Goal: Task Accomplishment & Management: Use online tool/utility

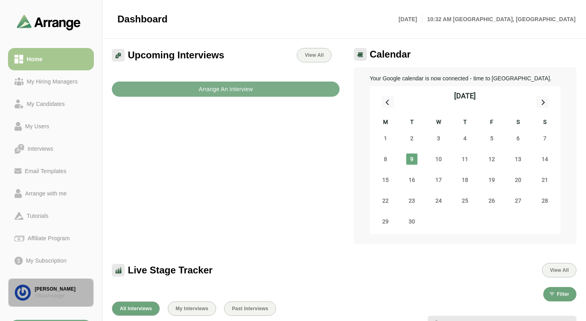
click at [50, 292] on div "VikasArrange" at bounding box center [61, 295] width 52 height 7
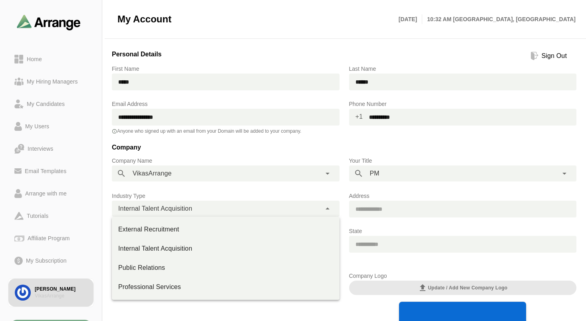
click at [192, 204] on span "Internal Talent Acquisition" at bounding box center [155, 208] width 74 height 10
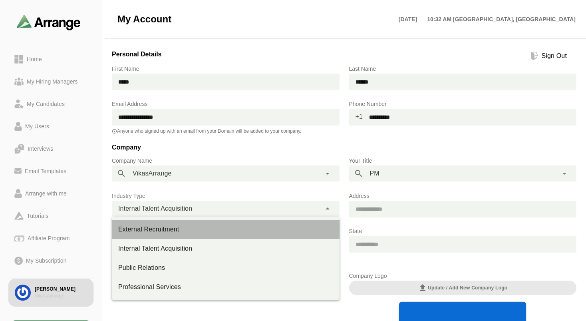
click at [179, 229] on div "External Recruitment" at bounding box center [225, 230] width 215 height 10
type input "**********"
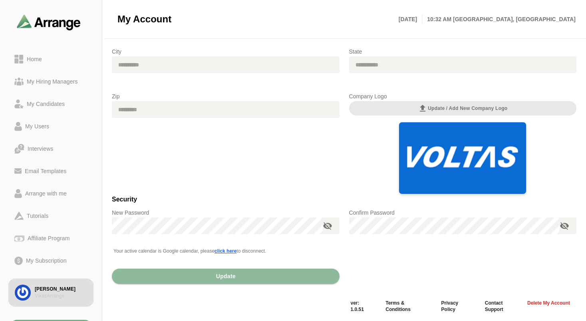
scroll to position [181, 0]
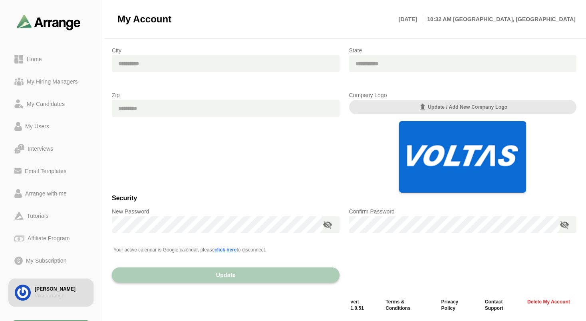
click at [284, 275] on button "Update" at bounding box center [226, 274] width 228 height 15
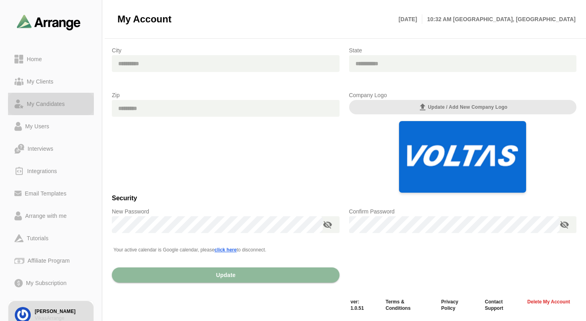
click at [46, 102] on div "My Candidates" at bounding box center [46, 104] width 44 height 10
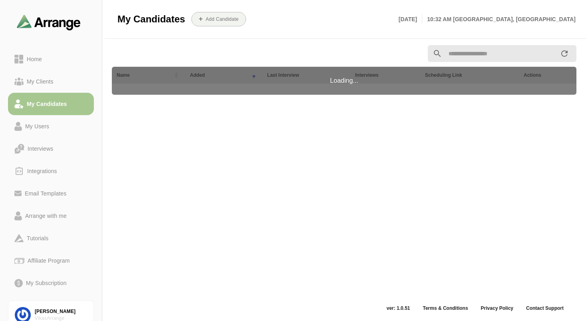
scroll to position [14, 0]
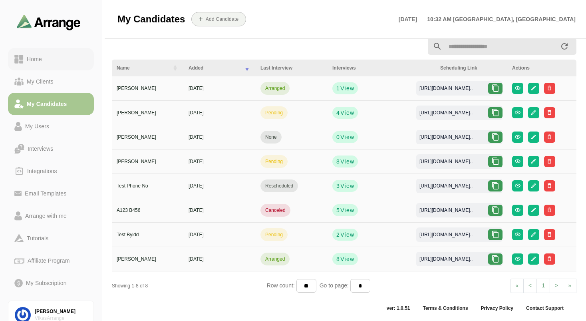
click at [42, 62] on div "Home" at bounding box center [35, 59] width 22 height 10
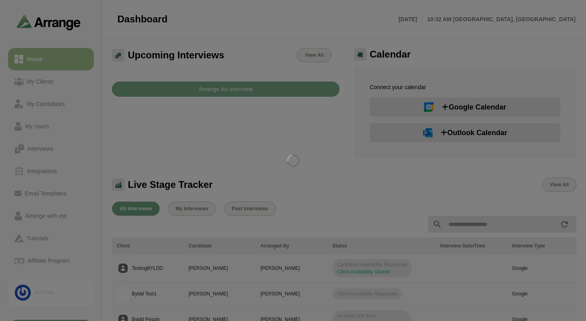
click at [247, 93] on div at bounding box center [293, 160] width 586 height 321
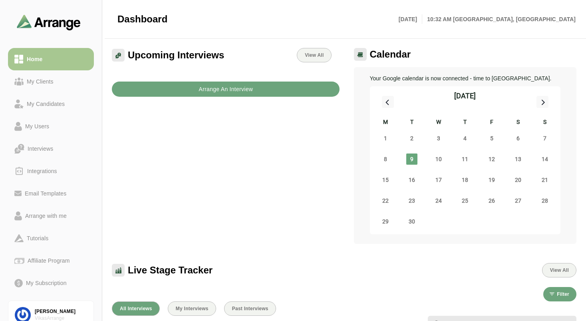
click at [246, 92] on b "Arrange An Interview" at bounding box center [225, 89] width 55 height 15
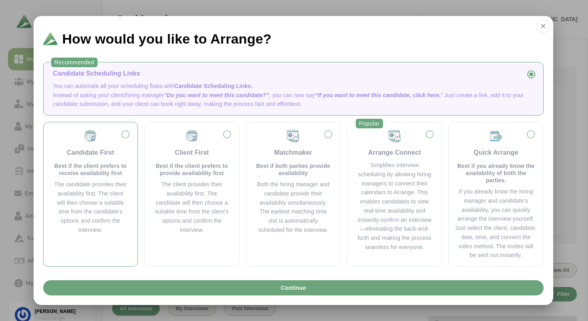
click at [109, 143] on div "Candidate First Best if the client prefers to receive availability first" at bounding box center [90, 153] width 75 height 48
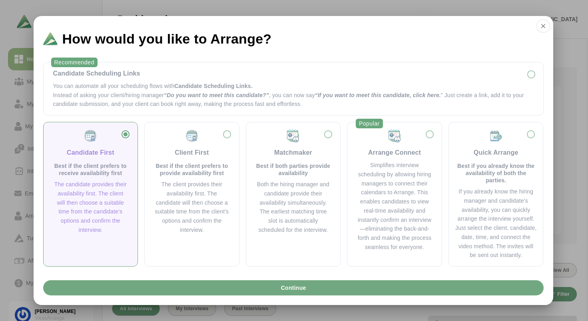
click at [281, 284] on span "Continue" at bounding box center [293, 287] width 26 height 15
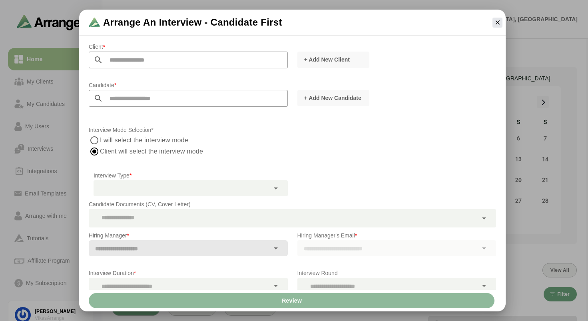
click at [160, 60] on input "text" at bounding box center [195, 60] width 185 height 17
click at [134, 104] on input "text" at bounding box center [195, 98] width 185 height 17
click at [328, 104] on button "+ Add New Candidate" at bounding box center [333, 98] width 72 height 16
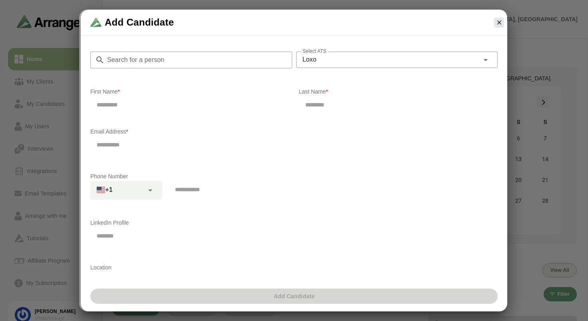
click at [275, 152] on input "email" at bounding box center [293, 144] width 407 height 17
click at [227, 141] on input "email" at bounding box center [293, 144] width 407 height 17
click at [195, 119] on div "First Name is required" at bounding box center [189, 119] width 199 height 6
click at [195, 119] on div "First Name is required" at bounding box center [189, 118] width 199 height 5
click at [183, 192] on input "tel" at bounding box center [332, 189] width 326 height 17
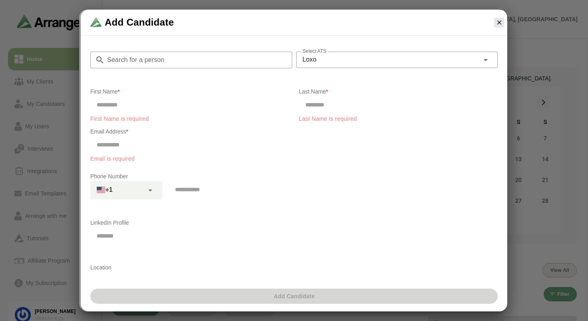
click at [380, 19] on div "Add Candidate" at bounding box center [294, 23] width 426 height 26
click at [496, 20] on icon "button" at bounding box center [498, 22] width 7 height 7
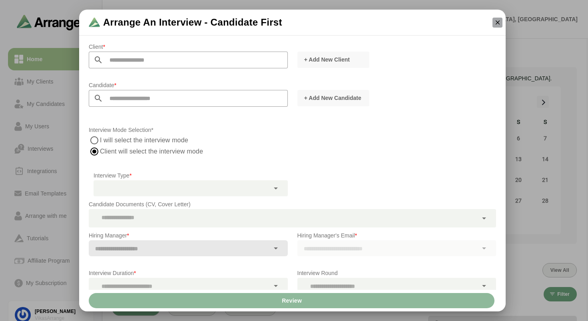
click at [501, 22] on button "button" at bounding box center [497, 23] width 10 height 10
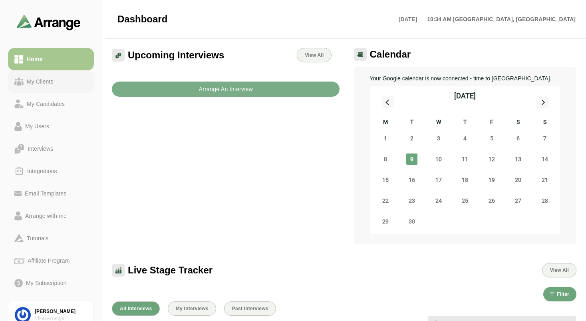
click at [53, 86] on div "My Clients" at bounding box center [40, 82] width 33 height 10
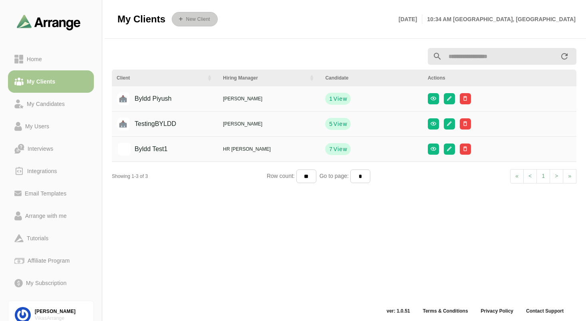
click at [192, 23] on button "New Client" at bounding box center [195, 19] width 46 height 14
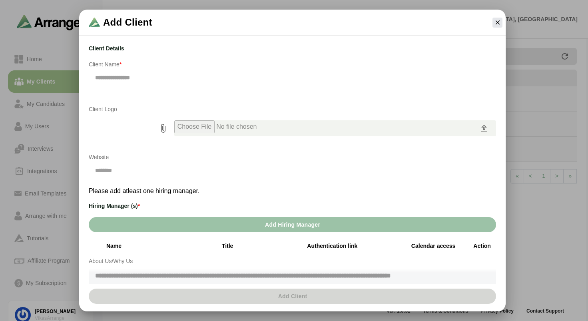
click at [530, 221] on div "Add Client Client Details Client Name * Client Logo Website Please add atleast …" at bounding box center [292, 161] width 569 height 302
click at [493, 24] on button "button" at bounding box center [497, 23] width 10 height 10
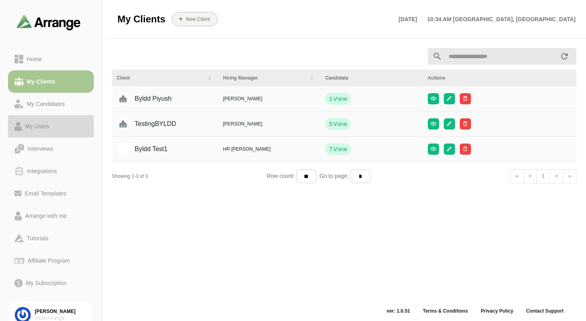
click at [46, 122] on div "My Users" at bounding box center [37, 126] width 30 height 10
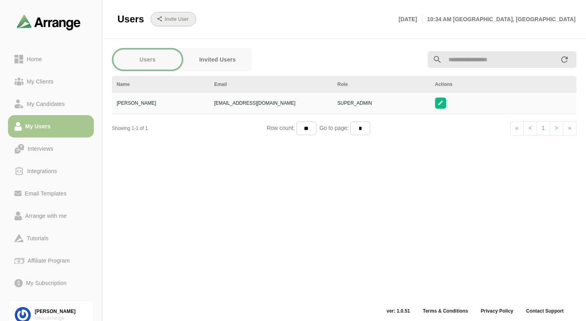
click at [167, 23] on button "Invite User" at bounding box center [174, 19] width 46 height 14
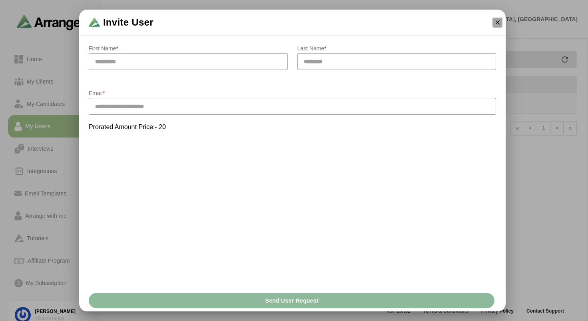
click at [492, 23] on button "button" at bounding box center [497, 23] width 10 height 10
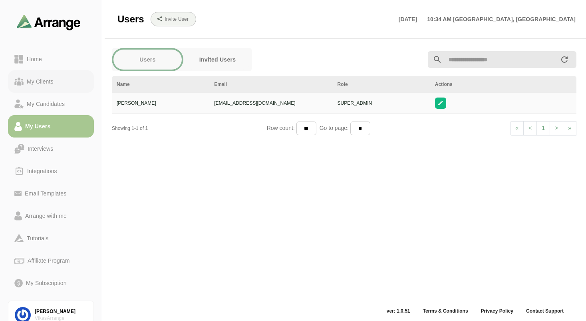
click at [42, 85] on div "My Clients" at bounding box center [40, 82] width 33 height 10
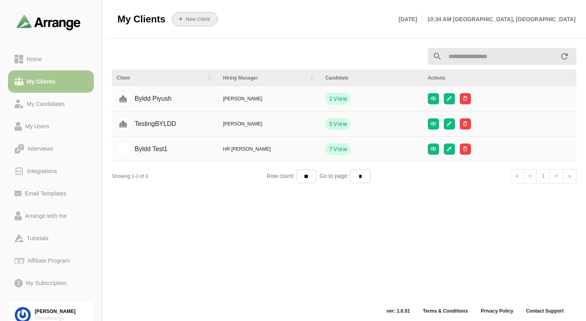
click at [180, 22] on button "New Client" at bounding box center [195, 19] width 46 height 14
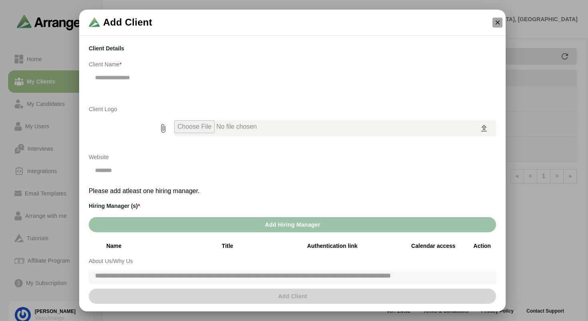
click at [494, 22] on icon "button" at bounding box center [497, 22] width 7 height 7
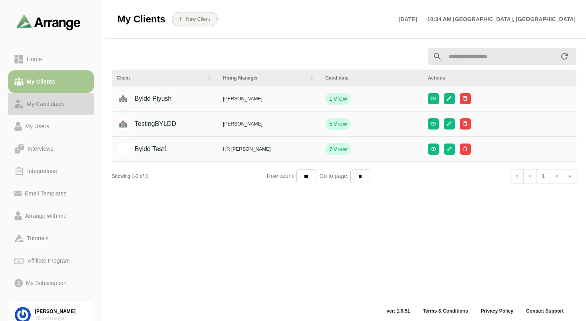
click at [54, 106] on div "My Candidates" at bounding box center [46, 104] width 44 height 10
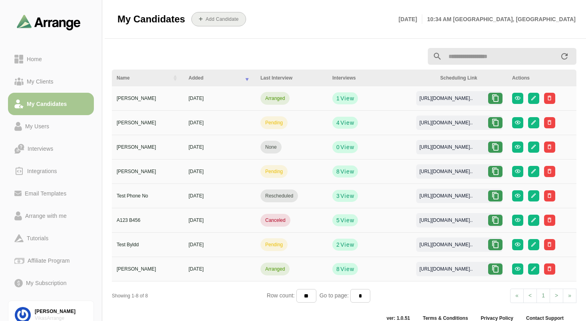
click at [225, 19] on b "Add Candidate" at bounding box center [222, 19] width 34 height 6
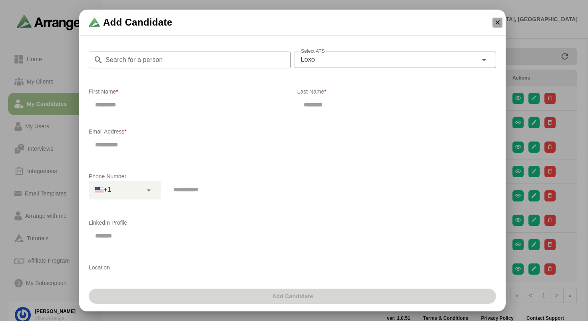
click at [495, 21] on icon "button" at bounding box center [497, 22] width 7 height 7
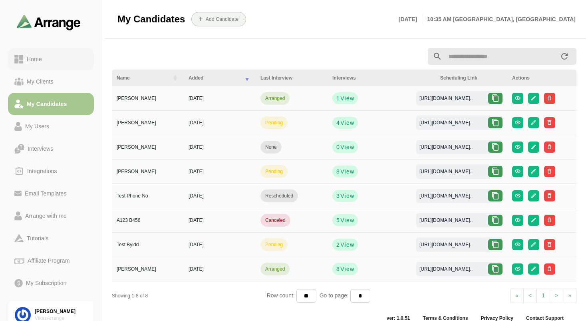
click at [34, 59] on div "Home" at bounding box center [35, 59] width 22 height 10
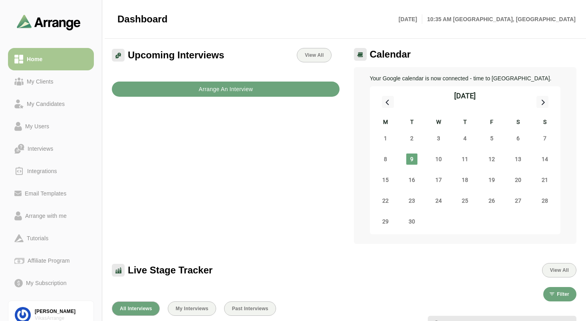
click at [246, 93] on b "Arrange An Interview" at bounding box center [225, 89] width 55 height 15
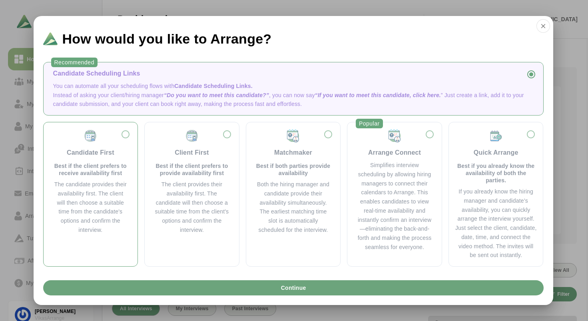
click at [121, 137] on div "Candidate First Best if the client prefers to receive availability first" at bounding box center [90, 153] width 75 height 48
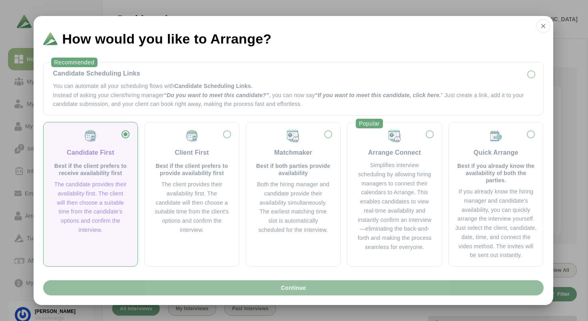
click at [264, 292] on button "Continue" at bounding box center [293, 287] width 500 height 15
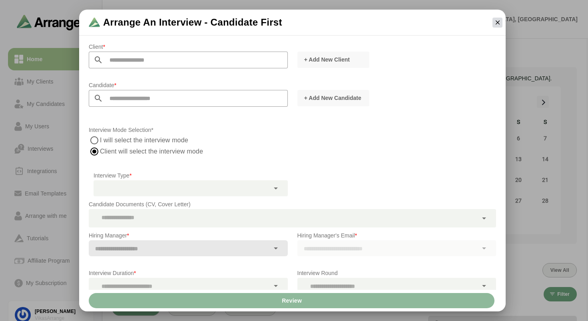
click at [501, 24] on button "button" at bounding box center [497, 23] width 10 height 10
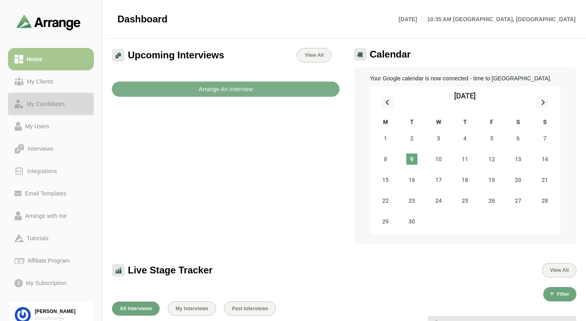
click at [52, 106] on div "My Candidates" at bounding box center [46, 104] width 44 height 10
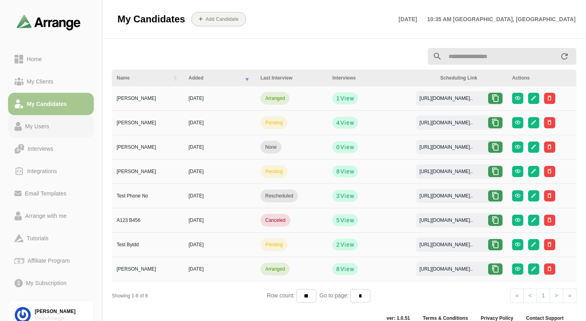
click at [48, 125] on div "My Users" at bounding box center [37, 126] width 30 height 10
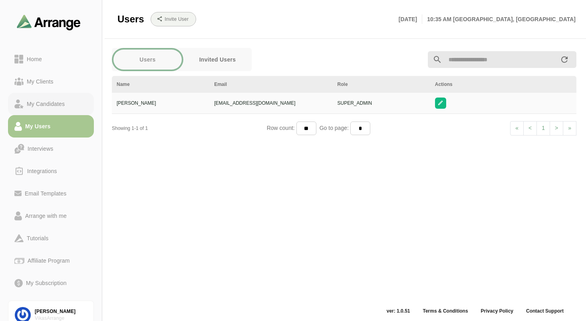
click at [59, 99] on link "My Candidates" at bounding box center [51, 104] width 86 height 22
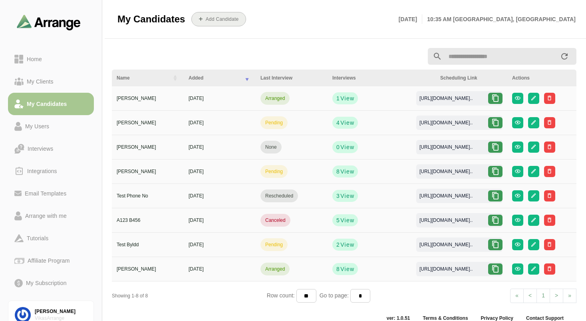
click at [224, 18] on b "Add Candidate" at bounding box center [222, 19] width 34 height 6
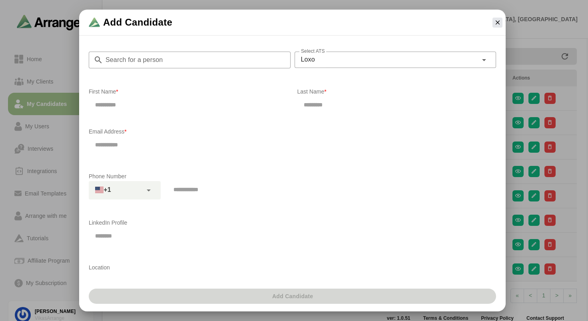
click at [348, 64] on div "Loxo ****" at bounding box center [385, 60] width 183 height 16
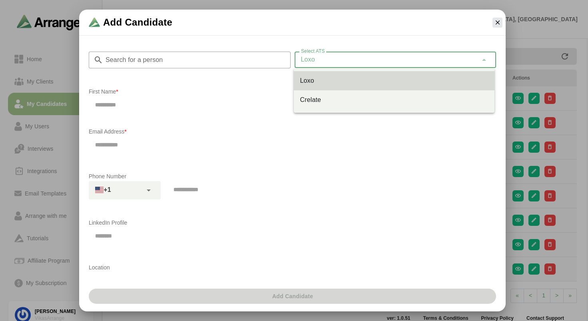
click at [348, 64] on div "Loxo ****" at bounding box center [385, 60] width 183 height 16
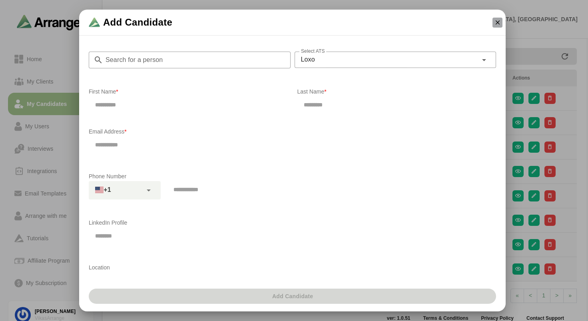
click at [501, 23] on button "button" at bounding box center [497, 23] width 10 height 10
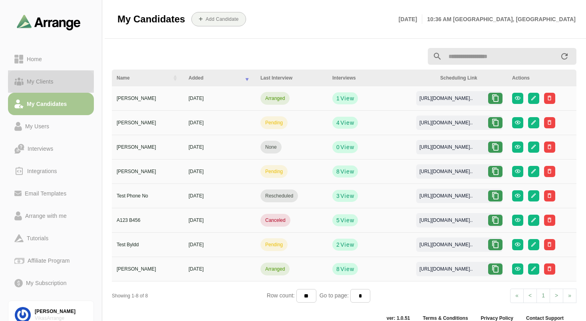
click at [47, 78] on div "My Clients" at bounding box center [40, 82] width 33 height 10
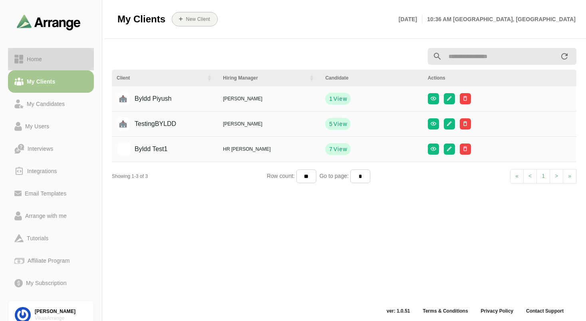
click at [32, 56] on div "Home" at bounding box center [35, 59] width 22 height 10
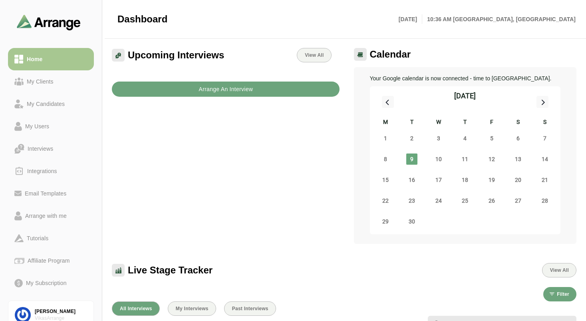
click at [271, 91] on button "Arrange An Interview" at bounding box center [226, 89] width 228 height 15
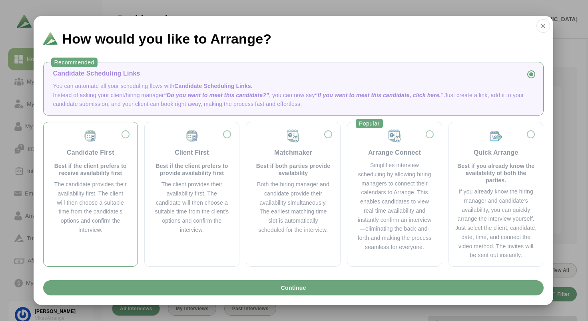
click at [123, 125] on div "Candidate First Best if the client prefers to receive availability first The ca…" at bounding box center [90, 194] width 95 height 145
click at [126, 129] on div "Candidate First Best if the client prefers to receive availability first" at bounding box center [90, 153] width 75 height 48
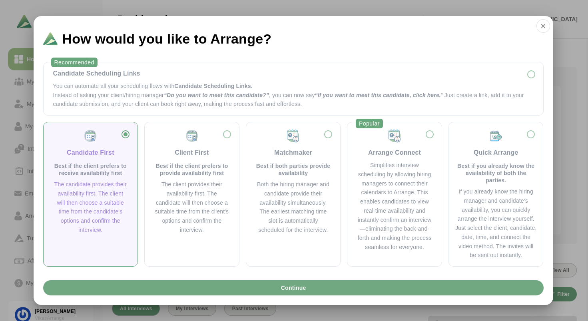
click at [308, 289] on button "Continue" at bounding box center [293, 287] width 500 height 15
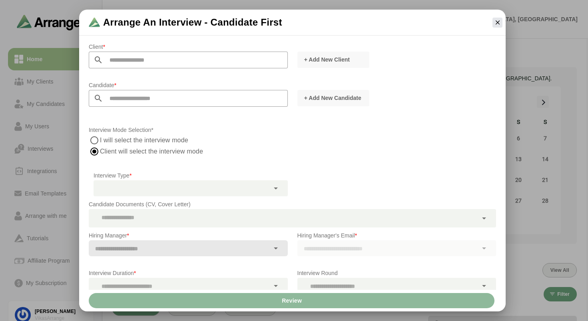
click at [321, 254] on div at bounding box center [396, 248] width 199 height 16
click at [322, 250] on div at bounding box center [396, 248] width 199 height 16
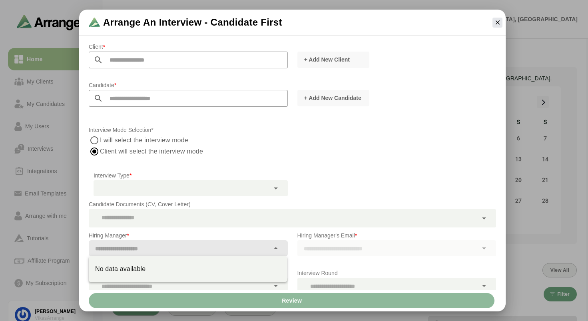
click at [210, 247] on input "text" at bounding box center [179, 248] width 181 height 11
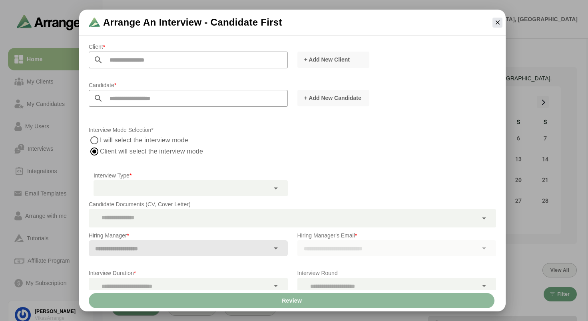
click at [398, 151] on div "I will select the interview mode Client will select the interview mode" at bounding box center [292, 146] width 407 height 22
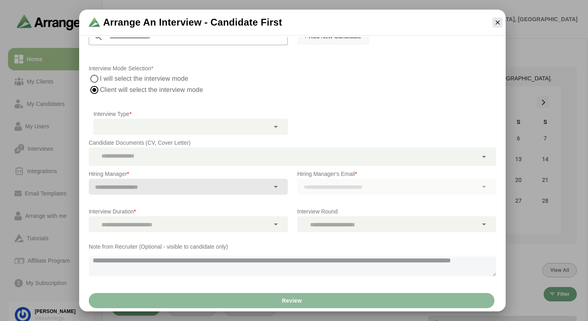
click at [343, 232] on div at bounding box center [387, 224] width 181 height 16
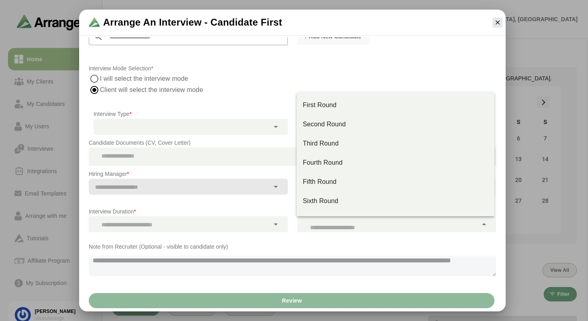
click at [291, 82] on div "I will select the interview mode Client will select the interview mode" at bounding box center [292, 84] width 407 height 22
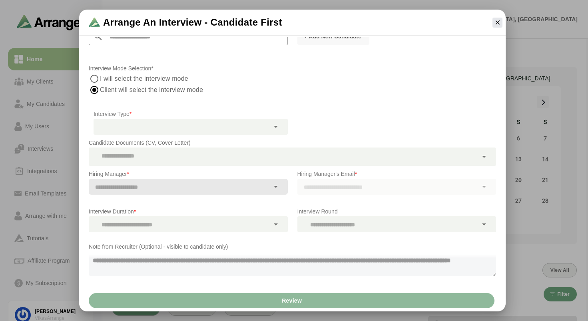
click at [375, 67] on p "Interview Mode Selection*" at bounding box center [292, 69] width 407 height 10
click at [447, 196] on div "Hiring Manager's Email *" at bounding box center [396, 186] width 209 height 44
click at [444, 191] on div at bounding box center [396, 187] width 199 height 16
click at [445, 186] on div at bounding box center [396, 187] width 199 height 16
click at [493, 187] on div at bounding box center [396, 187] width 199 height 16
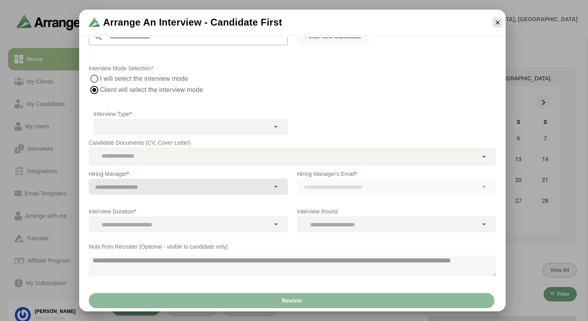
click at [475, 235] on div "Interview Round" at bounding box center [396, 219] width 209 height 35
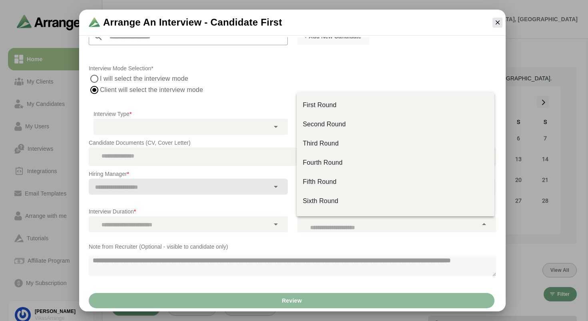
click at [475, 228] on div at bounding box center [387, 224] width 181 height 16
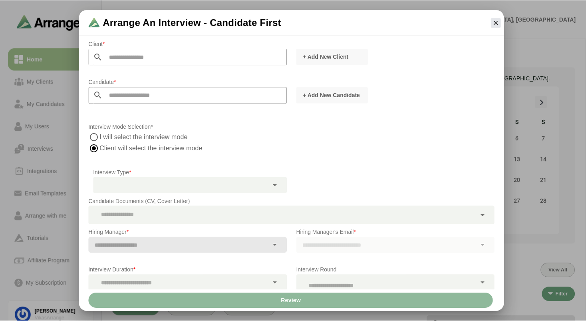
scroll to position [11, 0]
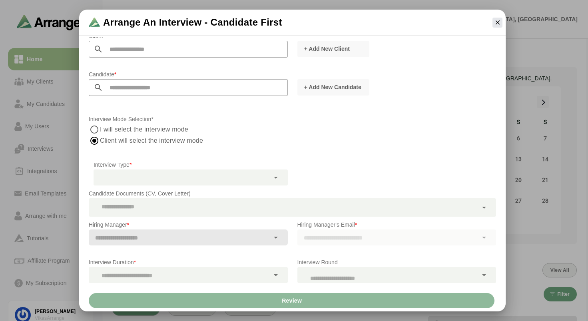
click at [517, 63] on div "Arrange an Interview - Candidate First Client * + Add New Client Candidate * + …" at bounding box center [292, 161] width 569 height 302
click at [503, 24] on div at bounding box center [497, 22] width 16 height 16
click at [499, 20] on icon "button" at bounding box center [497, 22] width 7 height 7
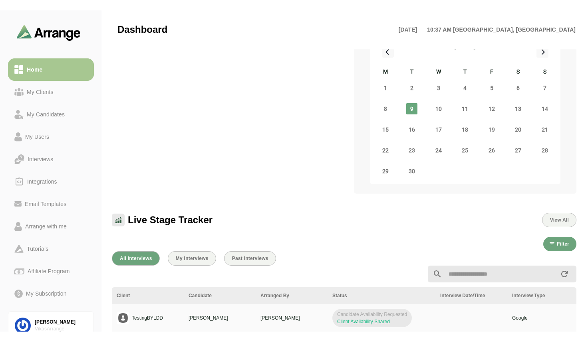
scroll to position [0, 0]
